Goal: Transaction & Acquisition: Obtain resource

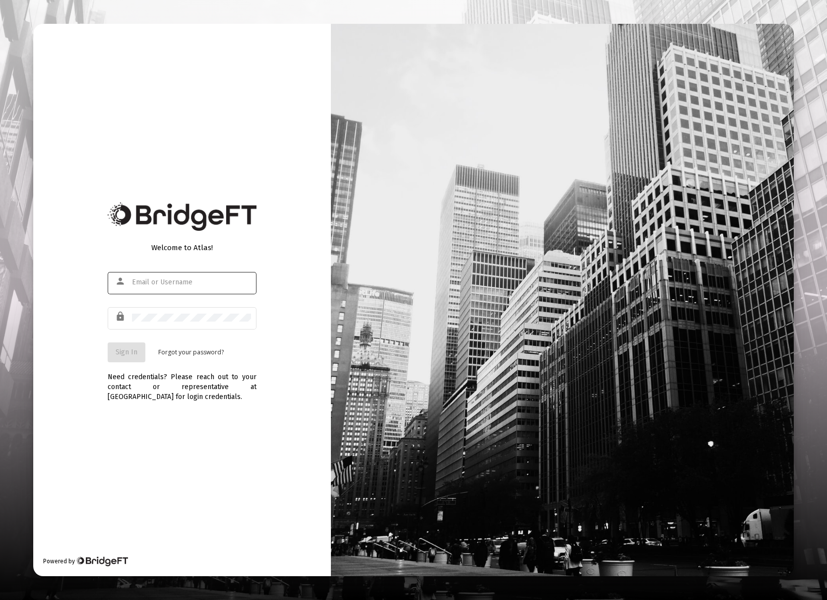
type input "[EMAIL_ADDRESS][DOMAIN_NAME]"
click at [127, 350] on span "Sign In" at bounding box center [127, 352] width 22 height 8
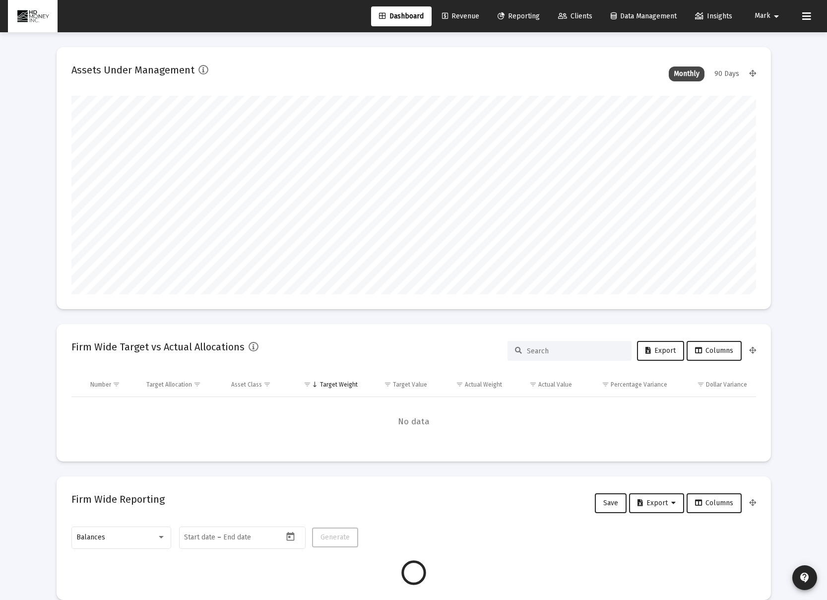
scroll to position [198, 368]
click at [588, 12] on span "Clients" at bounding box center [575, 16] width 34 height 8
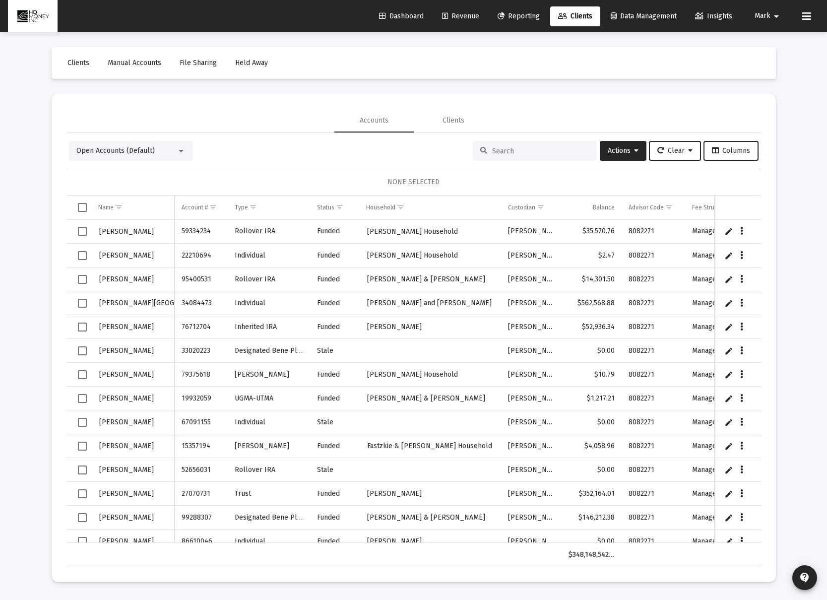
click at [490, 16] on link "Reporting" at bounding box center [518, 16] width 58 height 20
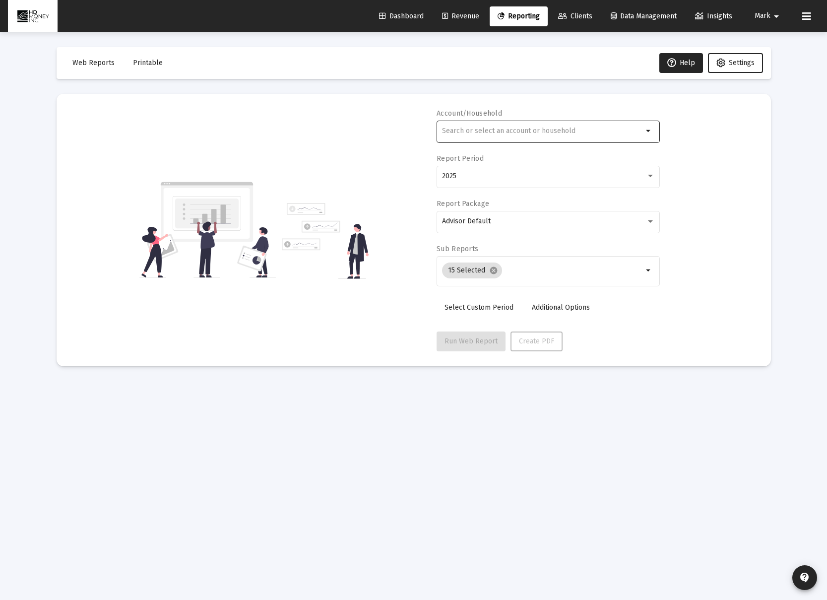
click at [518, 134] on input "text" at bounding box center [542, 131] width 201 height 8
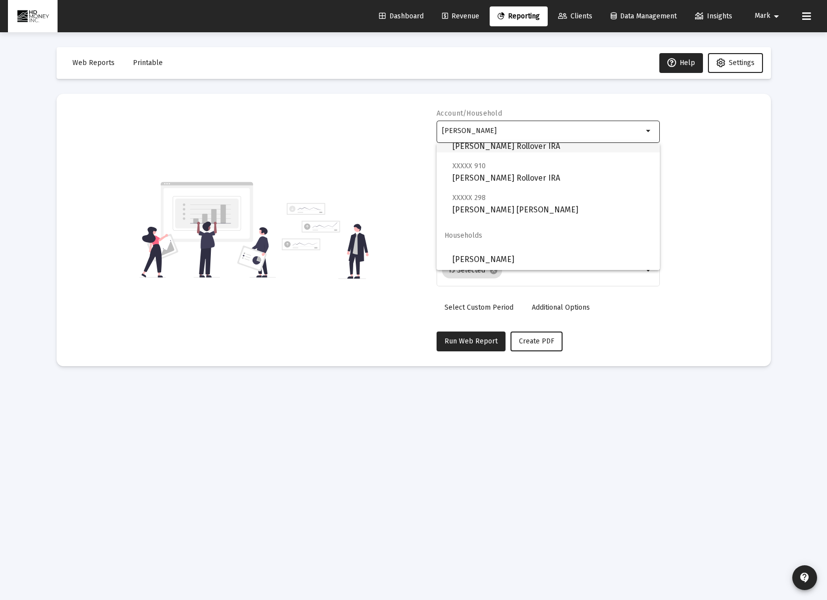
scroll to position [71, 0]
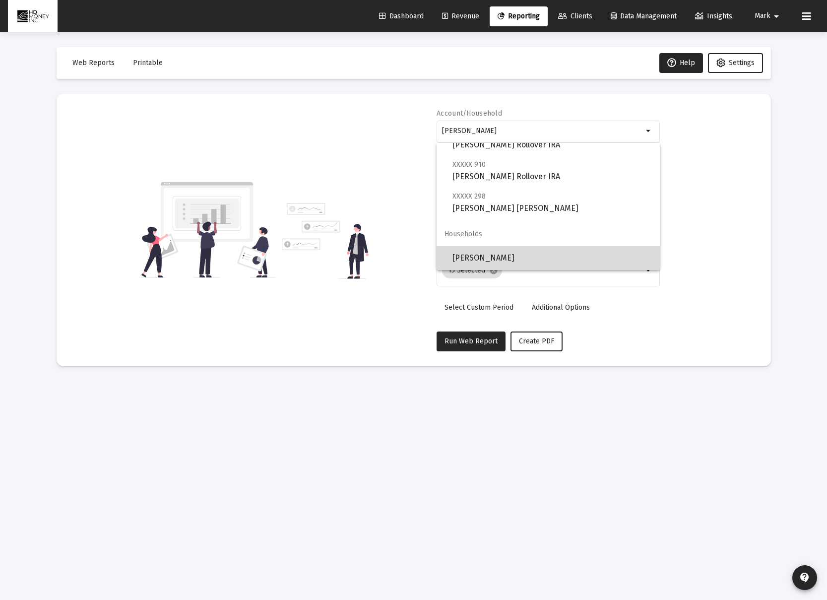
click at [528, 255] on span "[PERSON_NAME]" at bounding box center [551, 258] width 199 height 24
type input "[PERSON_NAME]"
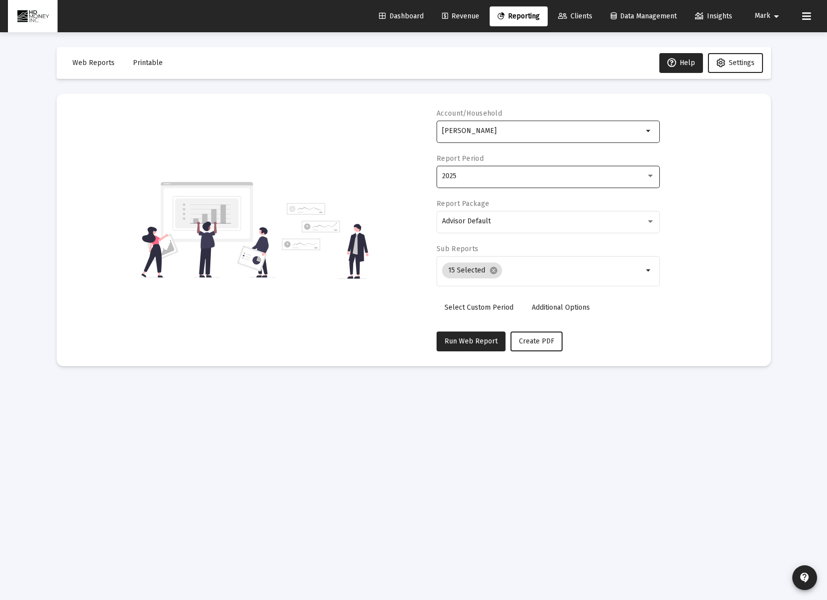
click at [514, 178] on div "2025" at bounding box center [544, 176] width 204 height 8
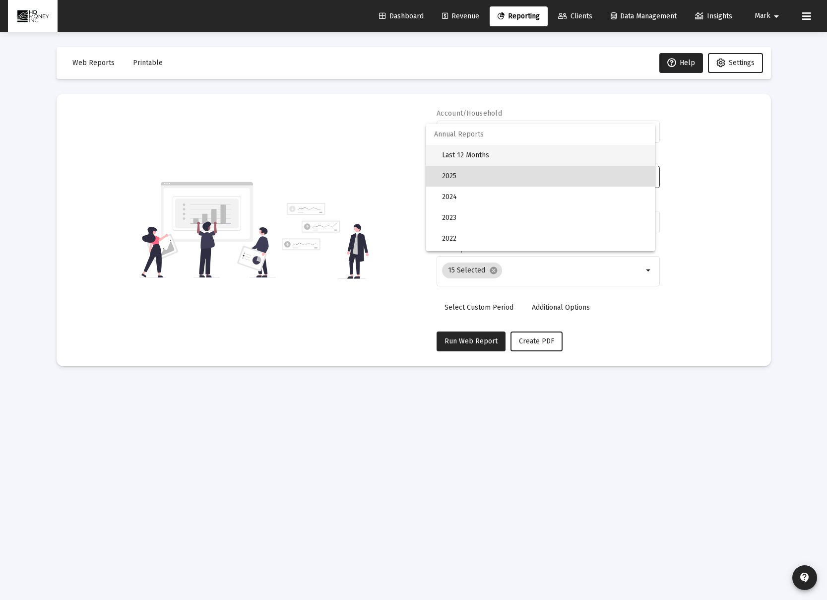
click at [515, 155] on span "Last 12 Months" at bounding box center [544, 155] width 205 height 21
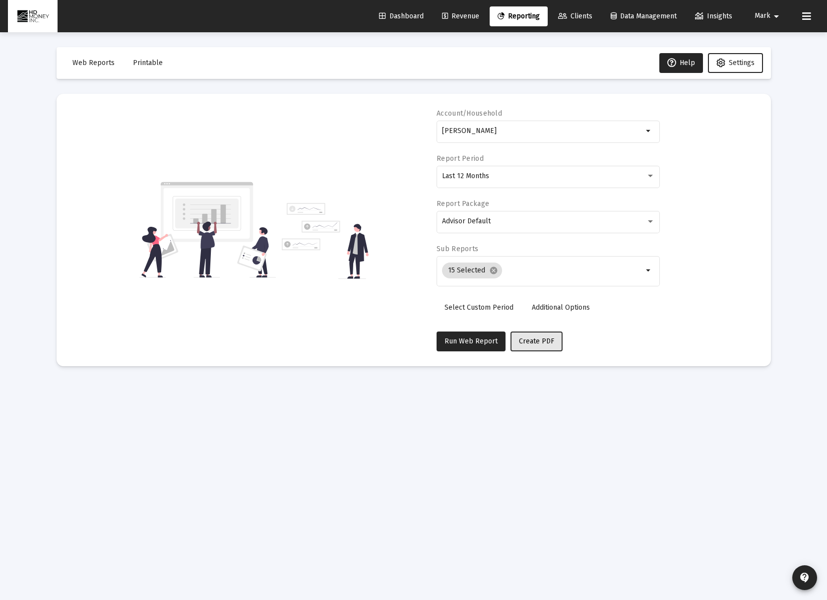
click at [530, 346] on button "Create PDF" at bounding box center [536, 341] width 52 height 20
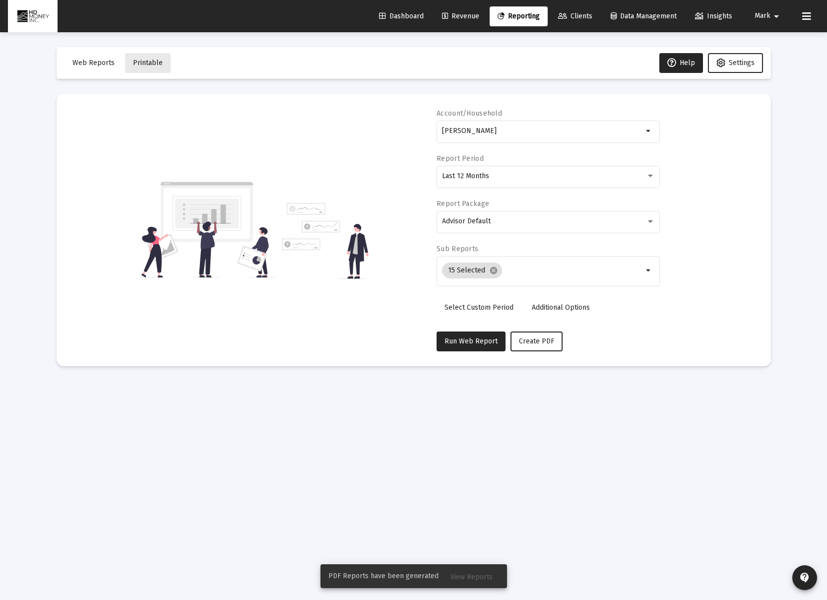
click at [152, 60] on span "Printable" at bounding box center [148, 63] width 30 height 8
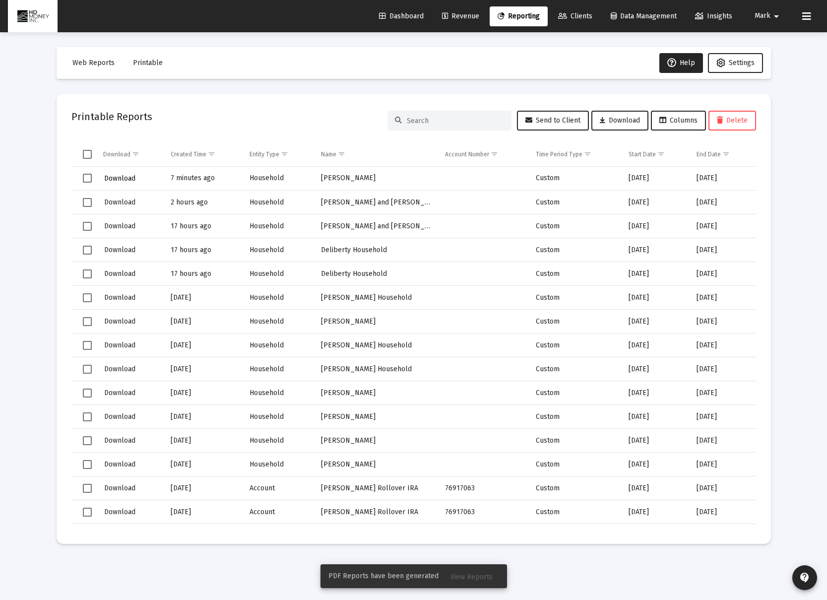
click at [131, 179] on span "Download" at bounding box center [119, 178] width 31 height 8
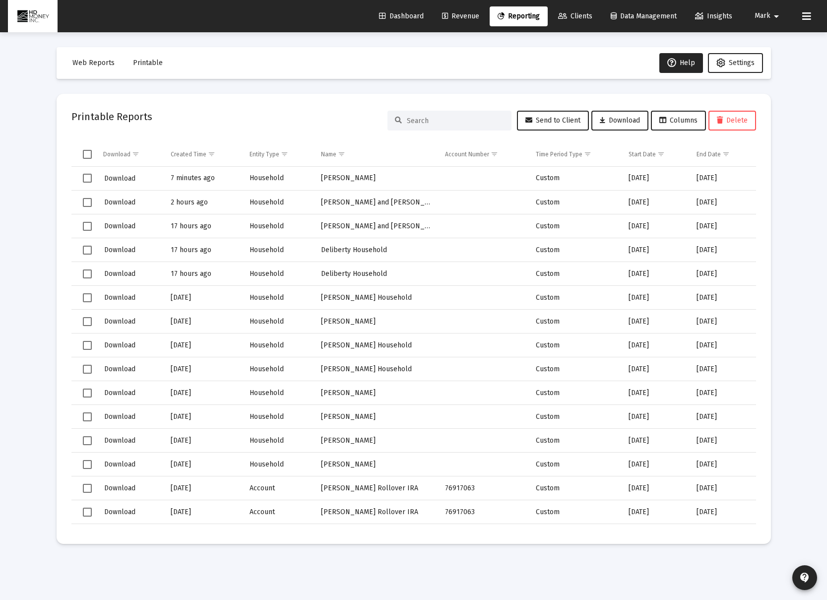
click at [507, 16] on span "Reporting" at bounding box center [518, 16] width 42 height 8
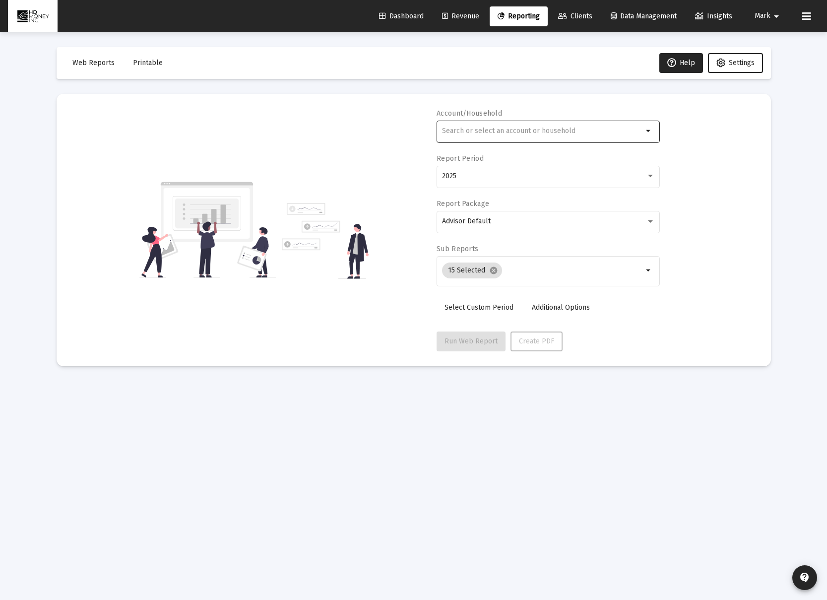
click at [475, 131] on input "text" at bounding box center [542, 131] width 201 height 8
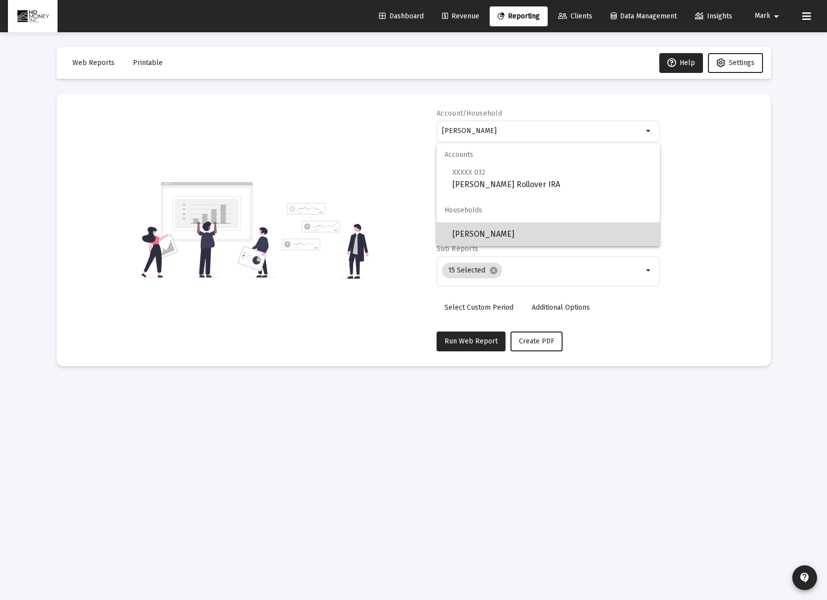
click at [566, 227] on span "[PERSON_NAME]" at bounding box center [551, 234] width 199 height 24
type input "[PERSON_NAME]"
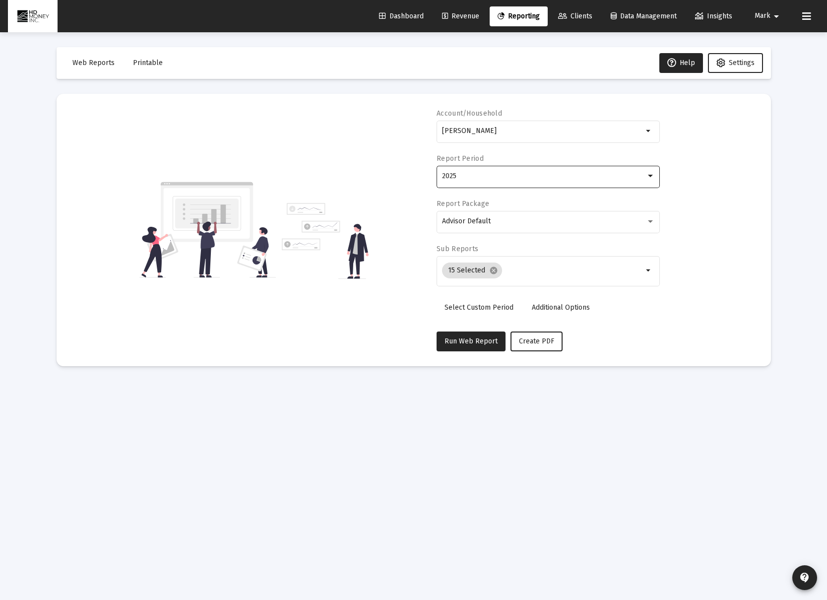
click at [508, 178] on div "2025" at bounding box center [544, 176] width 204 height 8
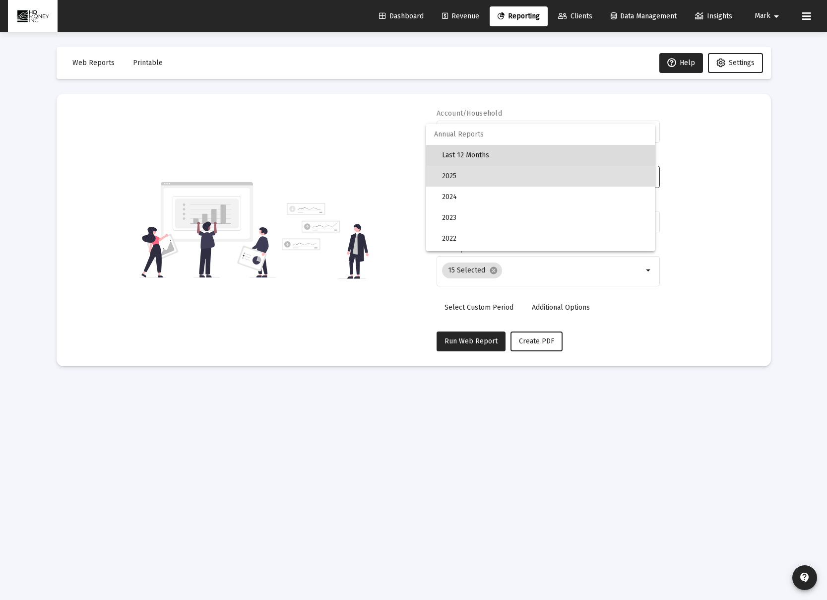
click at [497, 157] on span "Last 12 Months" at bounding box center [544, 155] width 205 height 21
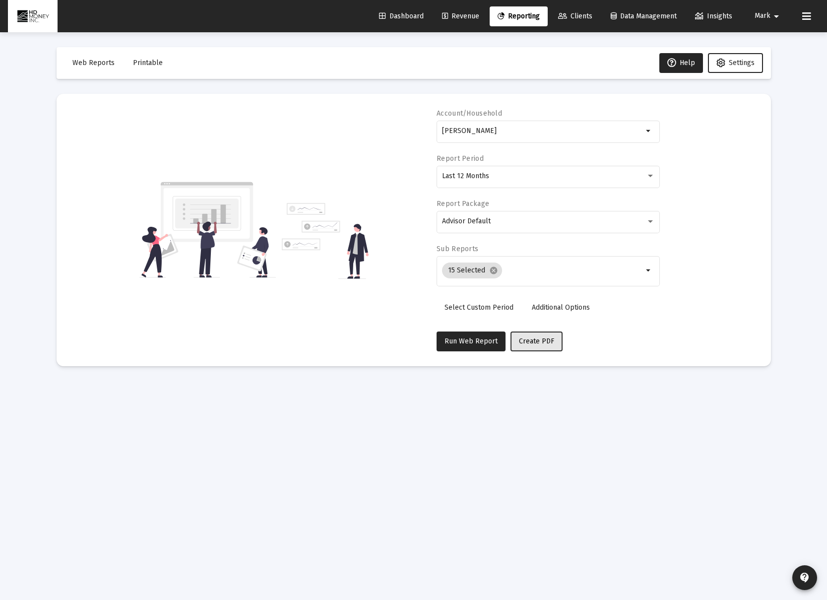
click at [545, 342] on span "Create PDF" at bounding box center [536, 341] width 35 height 8
click at [151, 61] on span "Printable" at bounding box center [148, 63] width 30 height 8
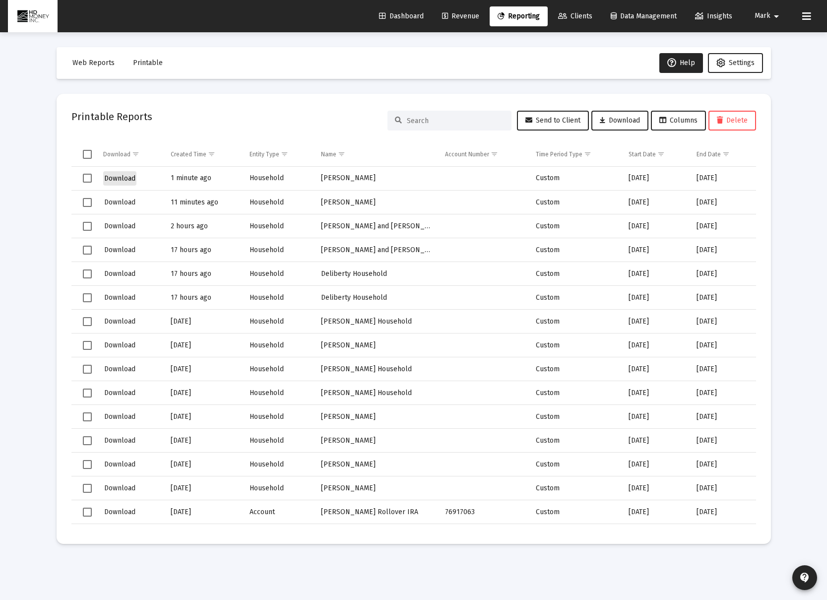
click at [119, 176] on span "Download" at bounding box center [119, 178] width 31 height 8
